Goal: Navigation & Orientation: Find specific page/section

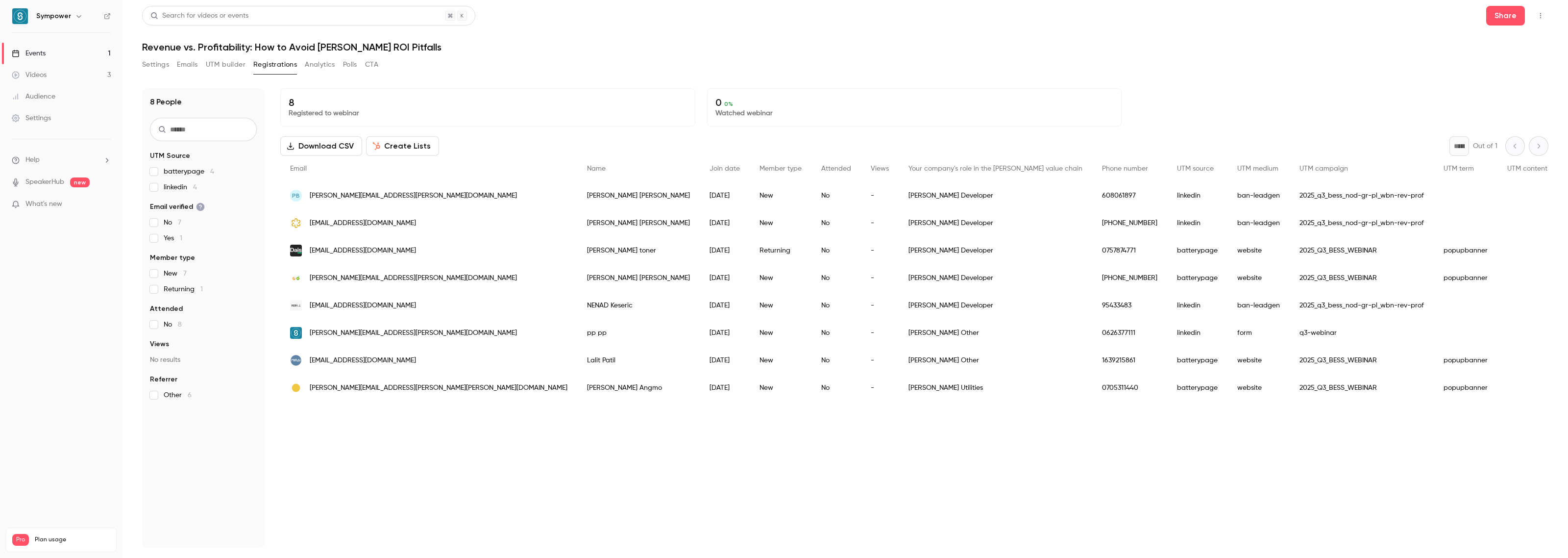
click at [41, 51] on div "Events" at bounding box center [29, 54] width 34 height 10
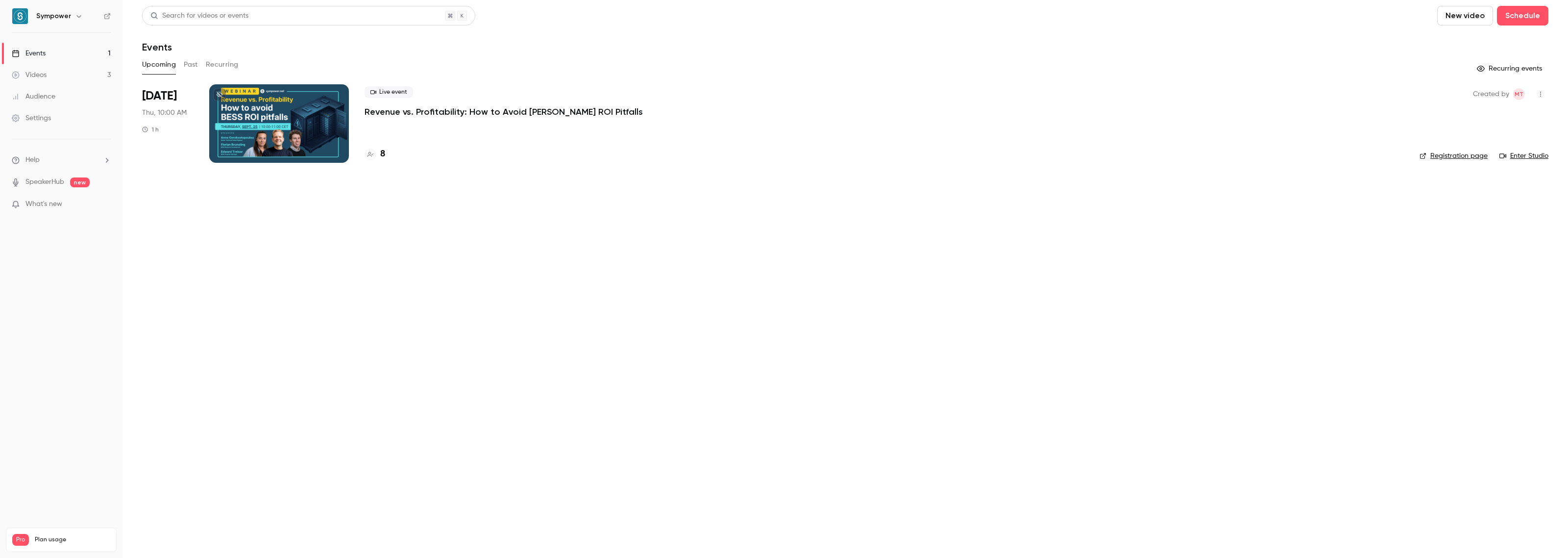
click at [45, 76] on div "Videos" at bounding box center [29, 75] width 35 height 10
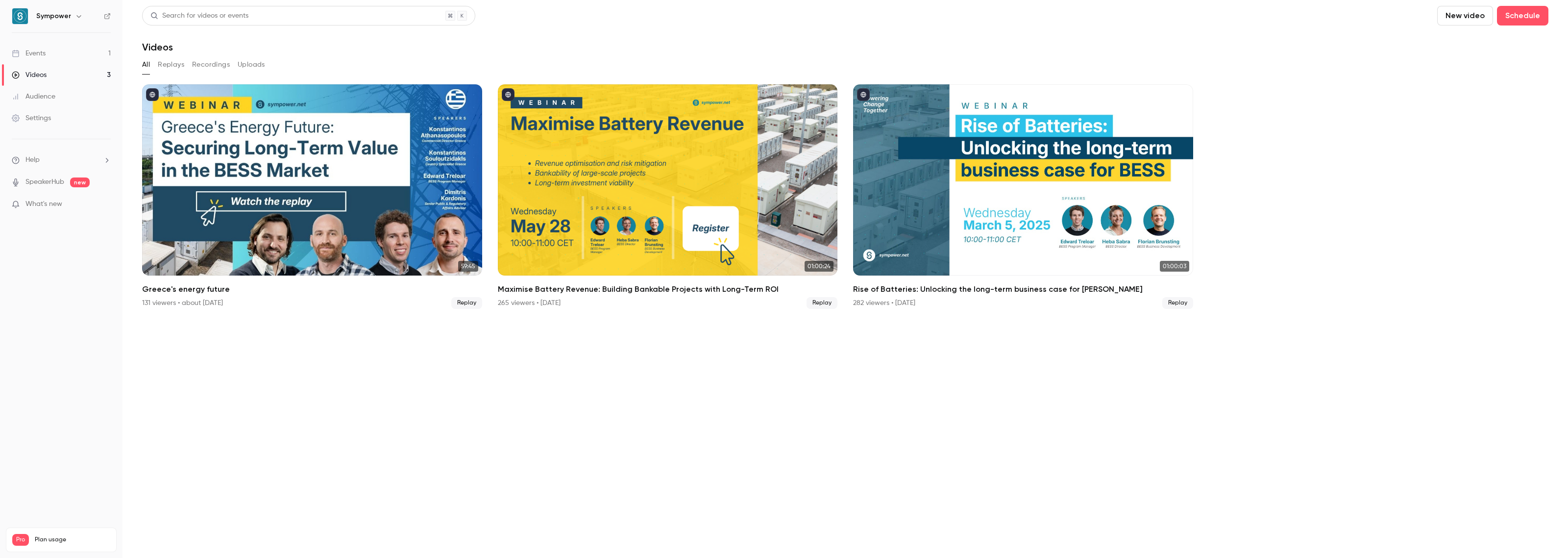
click at [50, 54] on link "Events 1" at bounding box center [61, 53] width 122 height 21
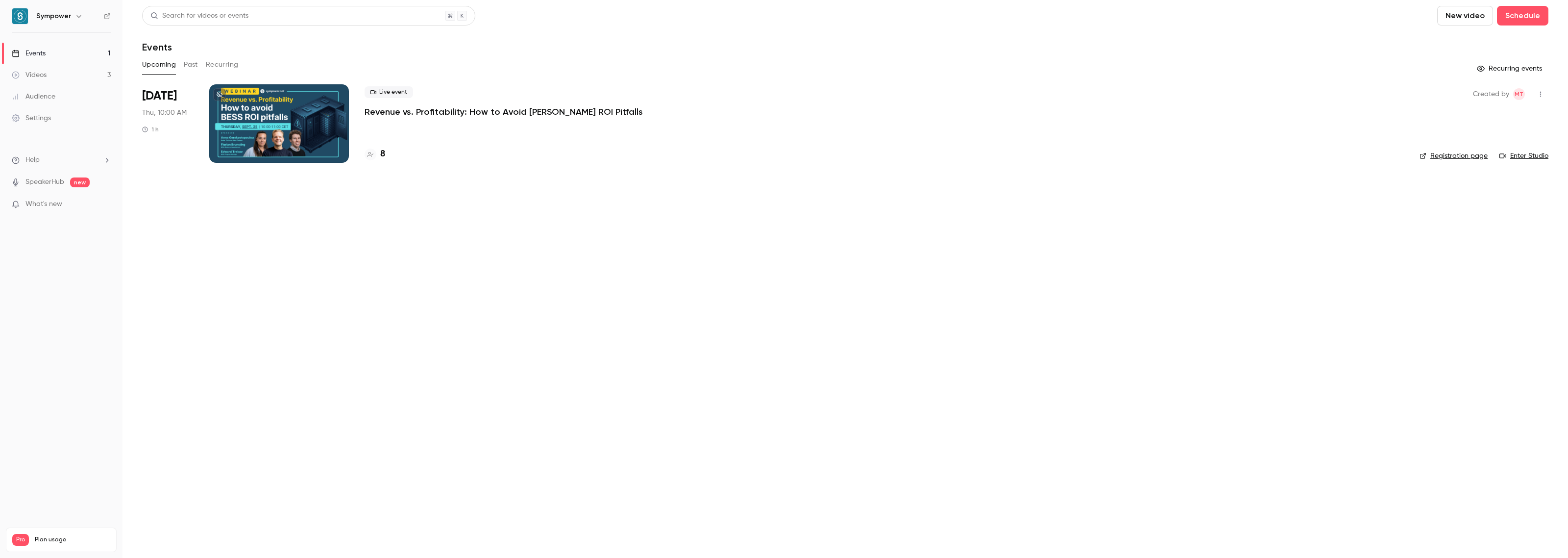
click at [1540, 94] on icon "button" at bounding box center [1541, 94] width 1 height 5
click at [279, 122] on div at bounding box center [784, 279] width 1568 height 558
click at [219, 92] on icon at bounding box center [220, 95] width 6 height 6
